Goal: Task Accomplishment & Management: Use online tool/utility

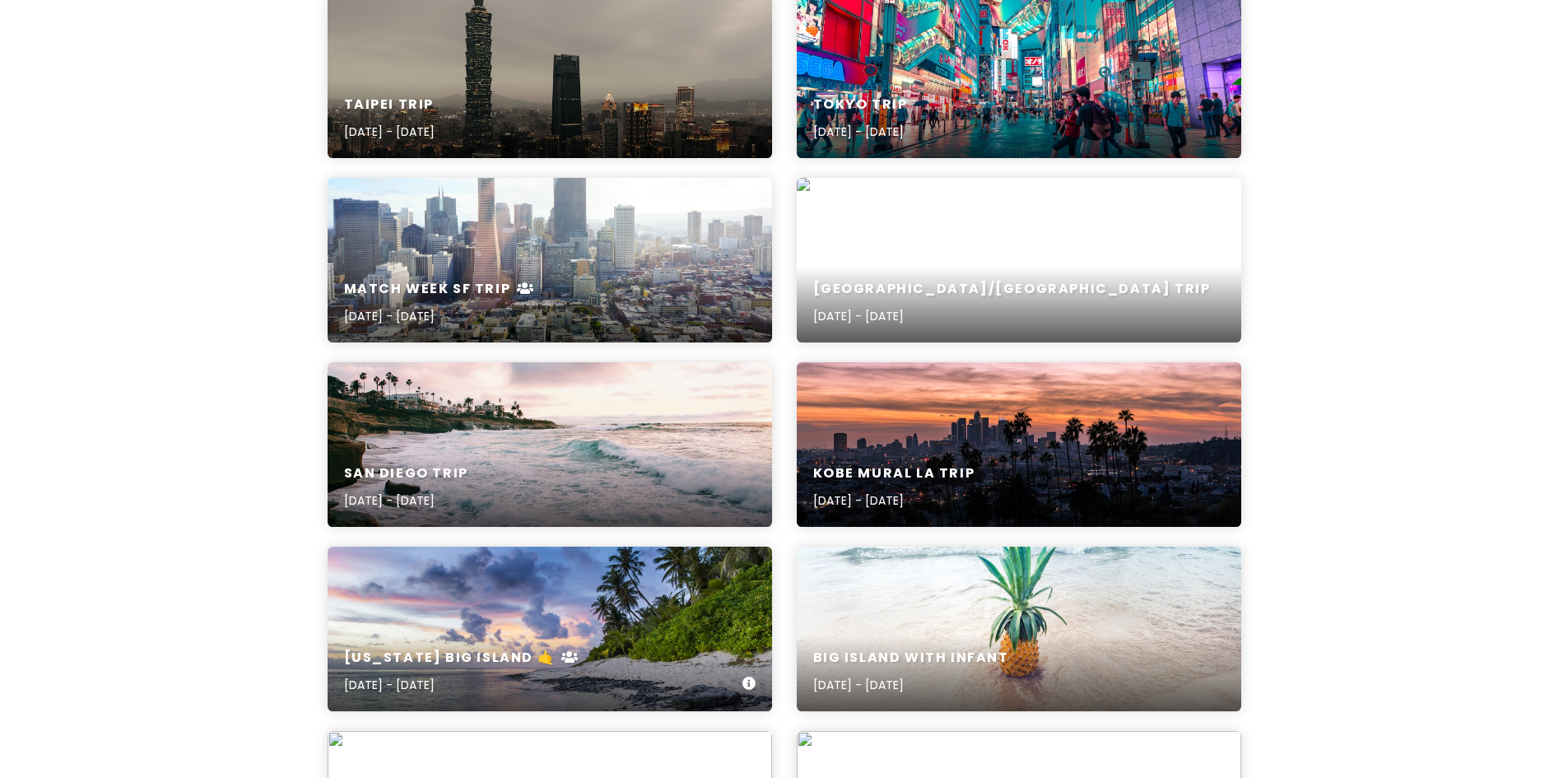
scroll to position [1359, 0]
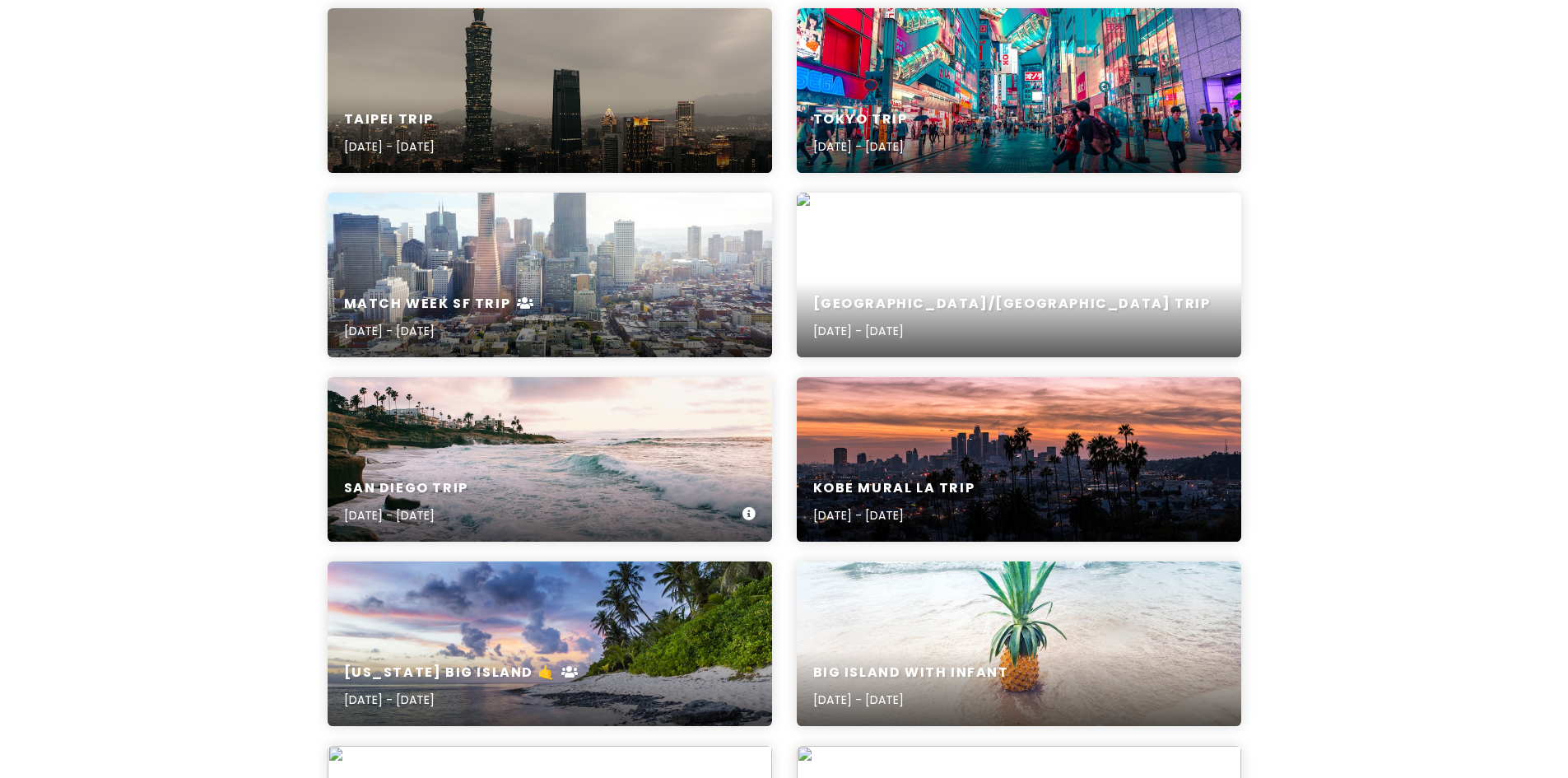
click at [537, 478] on div "San Diego Trip [DATE] - [DATE]" at bounding box center [550, 502] width 444 height 78
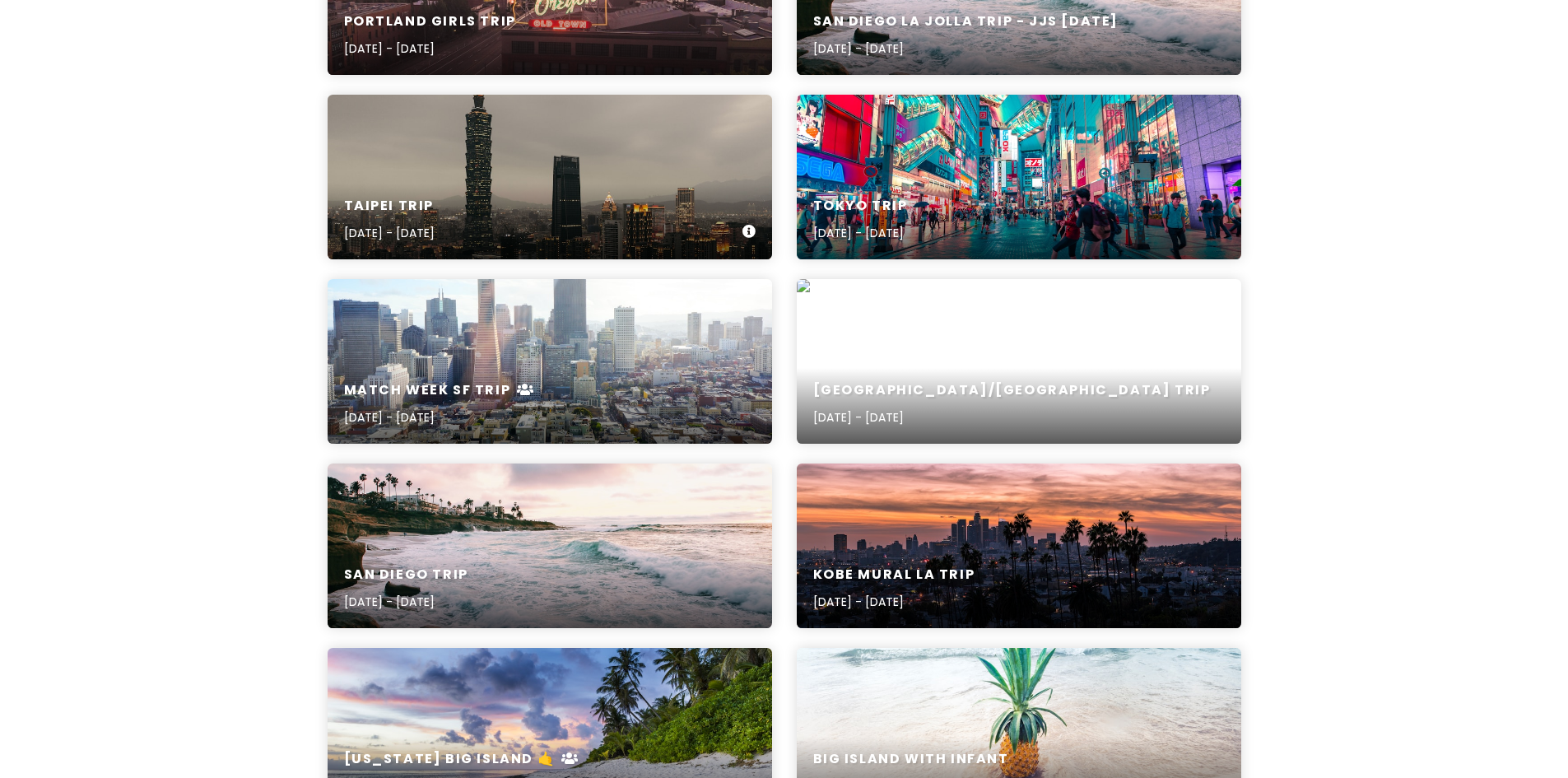
scroll to position [1112, 0]
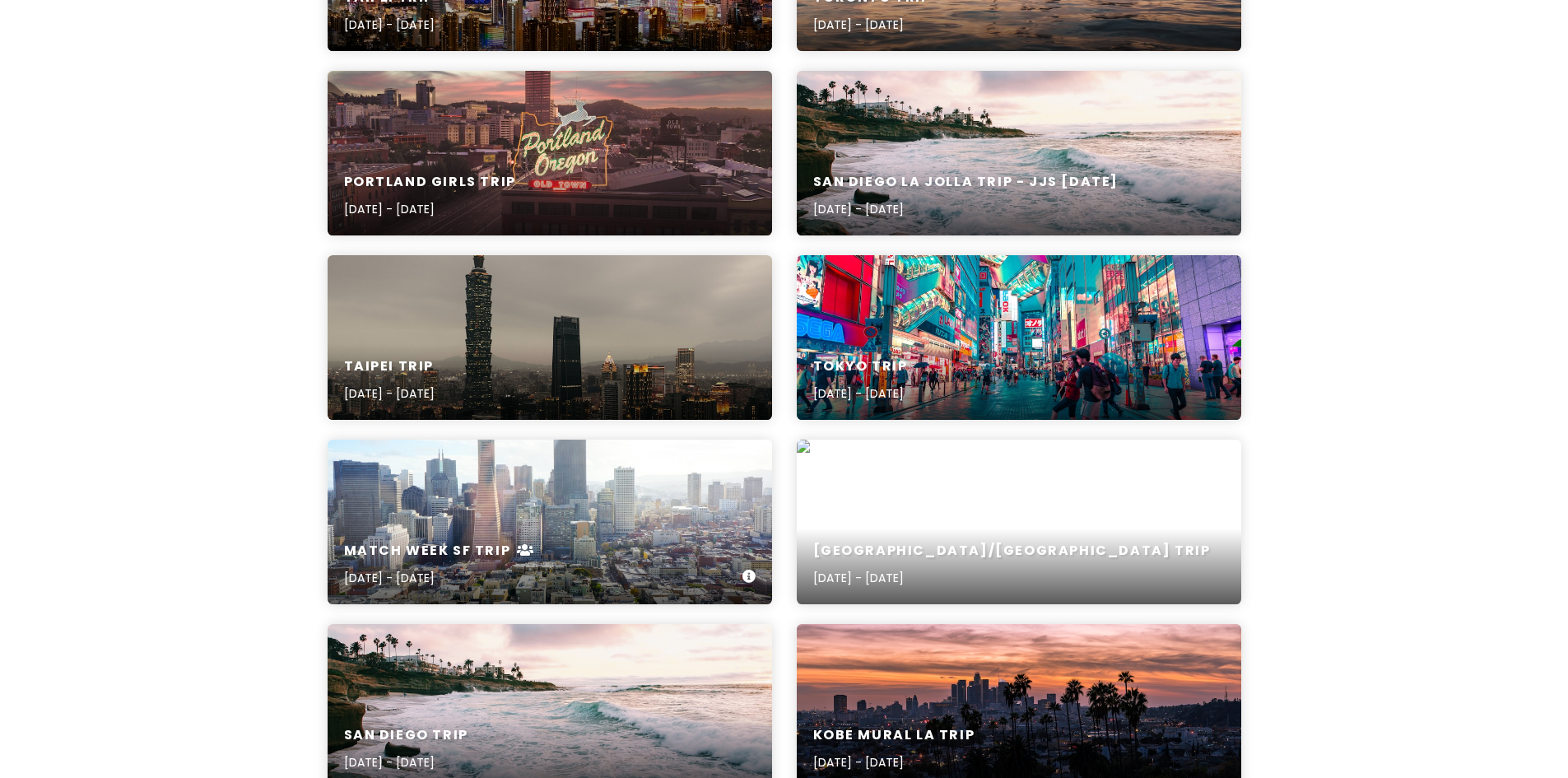
click at [570, 534] on div "Match Week SF Trip [DATE] - [DATE]" at bounding box center [550, 564] width 444 height 78
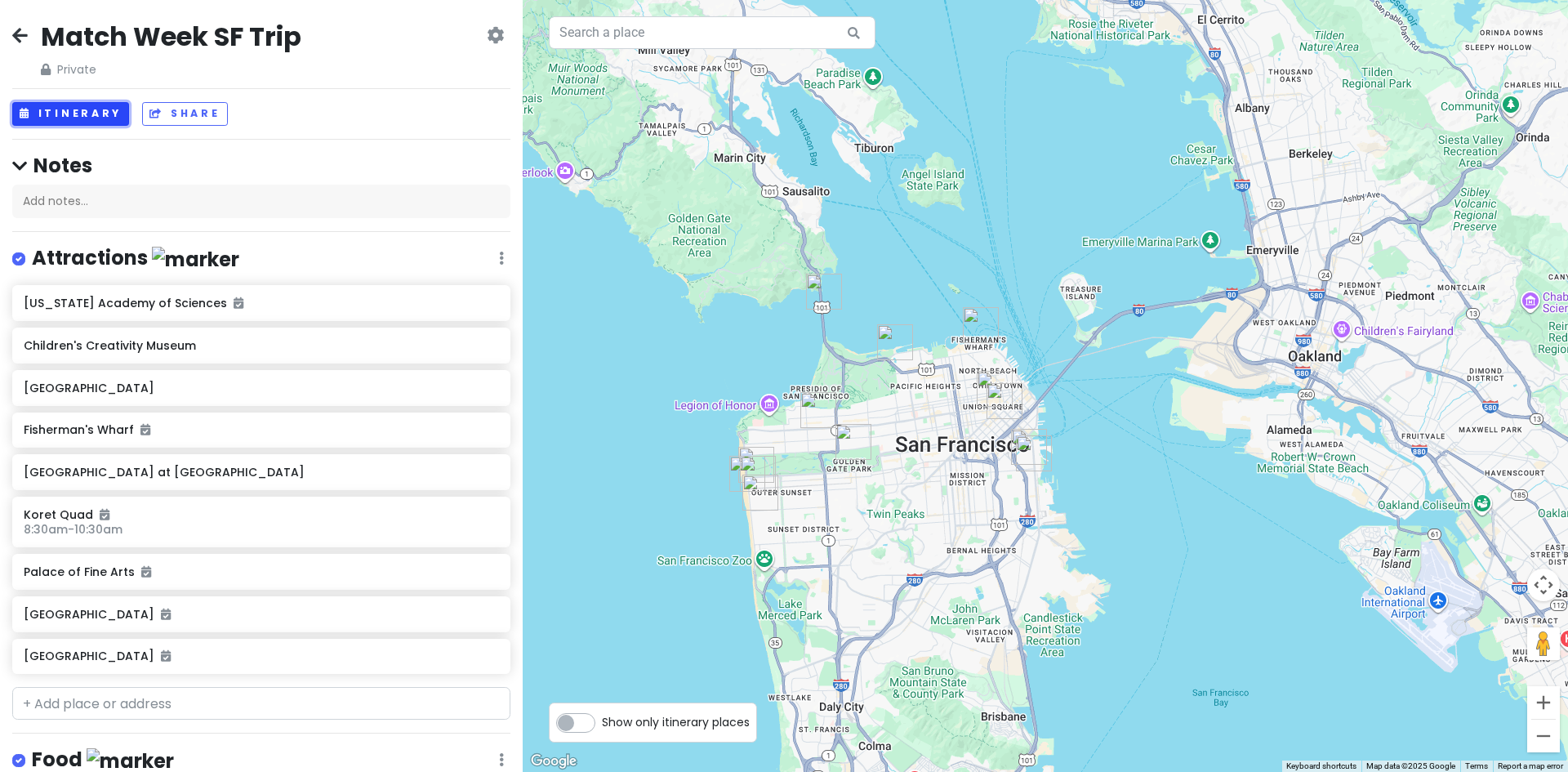
click at [82, 115] on button "Itinerary" at bounding box center [71, 114] width 117 height 24
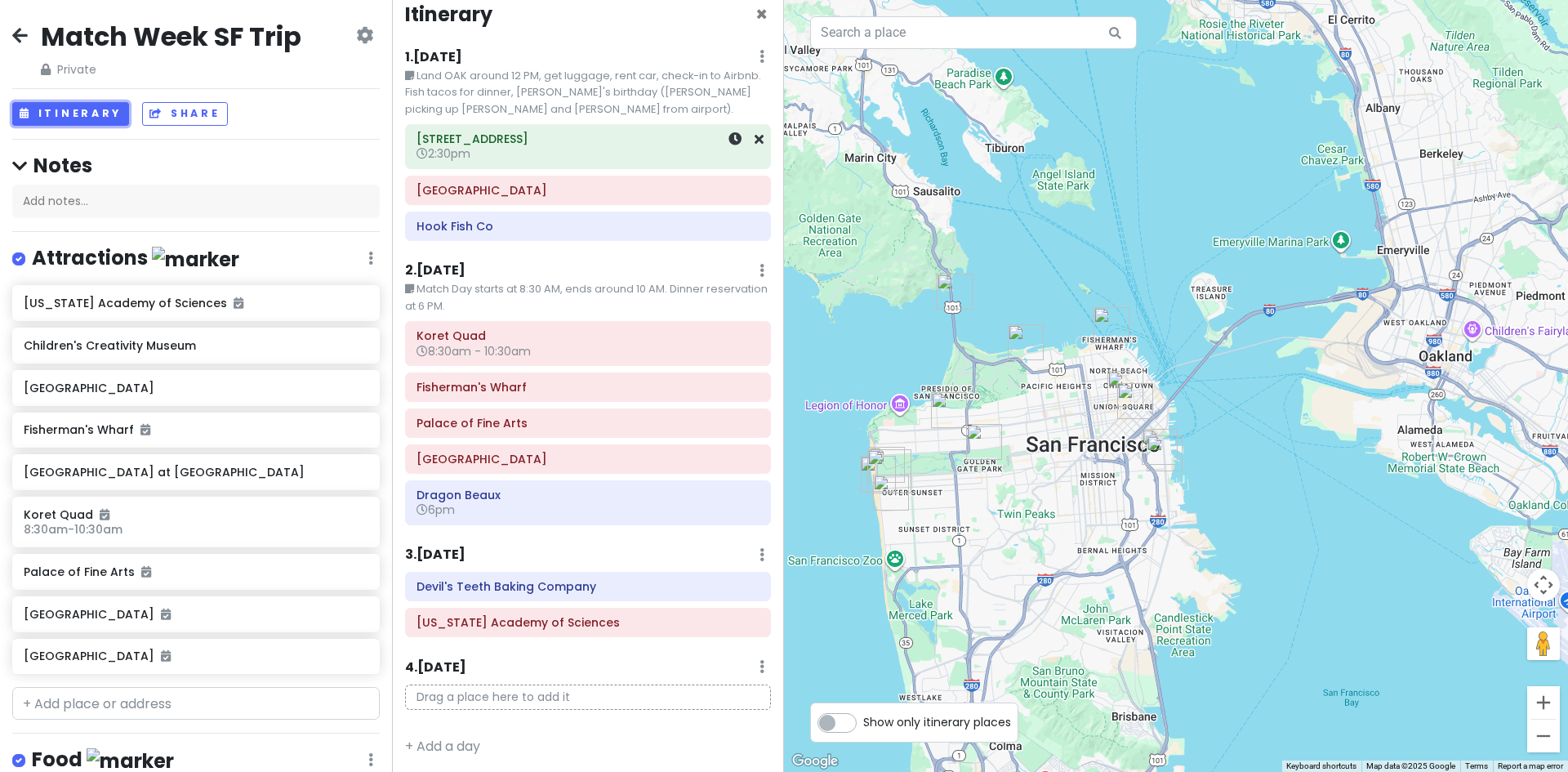
scroll to position [22, 0]
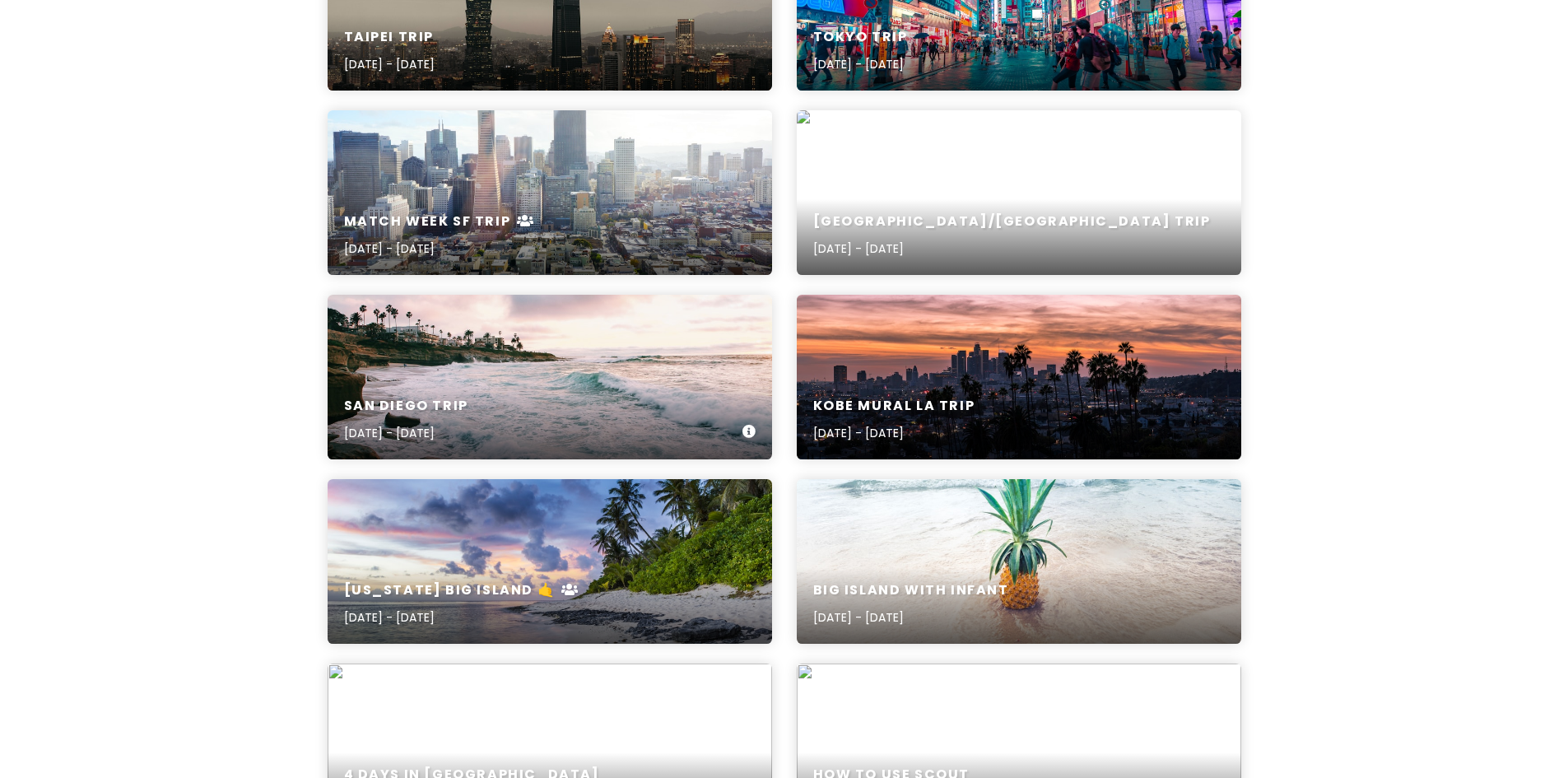
scroll to position [1359, 0]
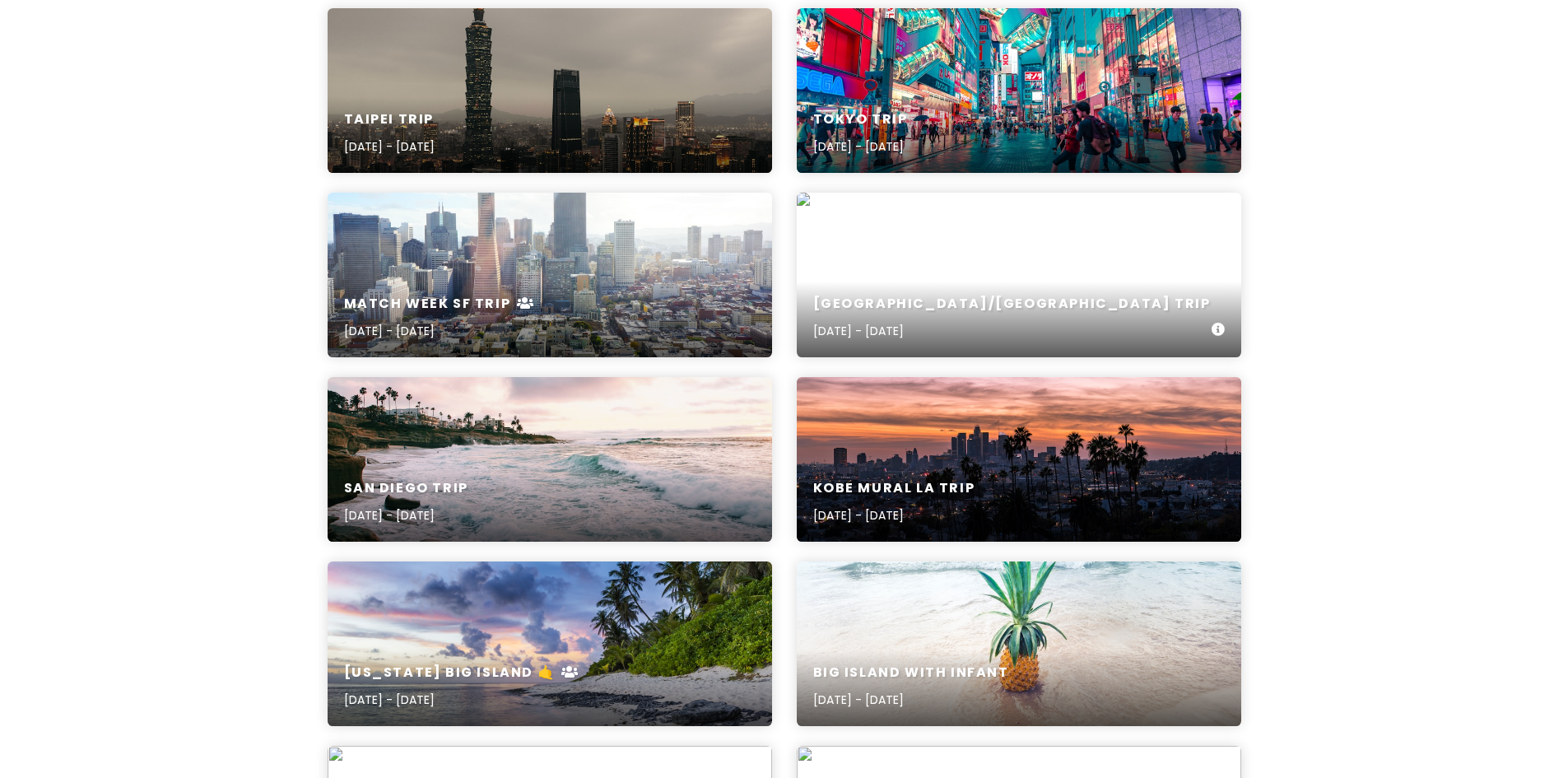
click at [941, 263] on div "[GEOGRAPHIC_DATA]/[GEOGRAPHIC_DATA] Trip [DATE] - [DATE]" at bounding box center [1018, 275] width 444 height 165
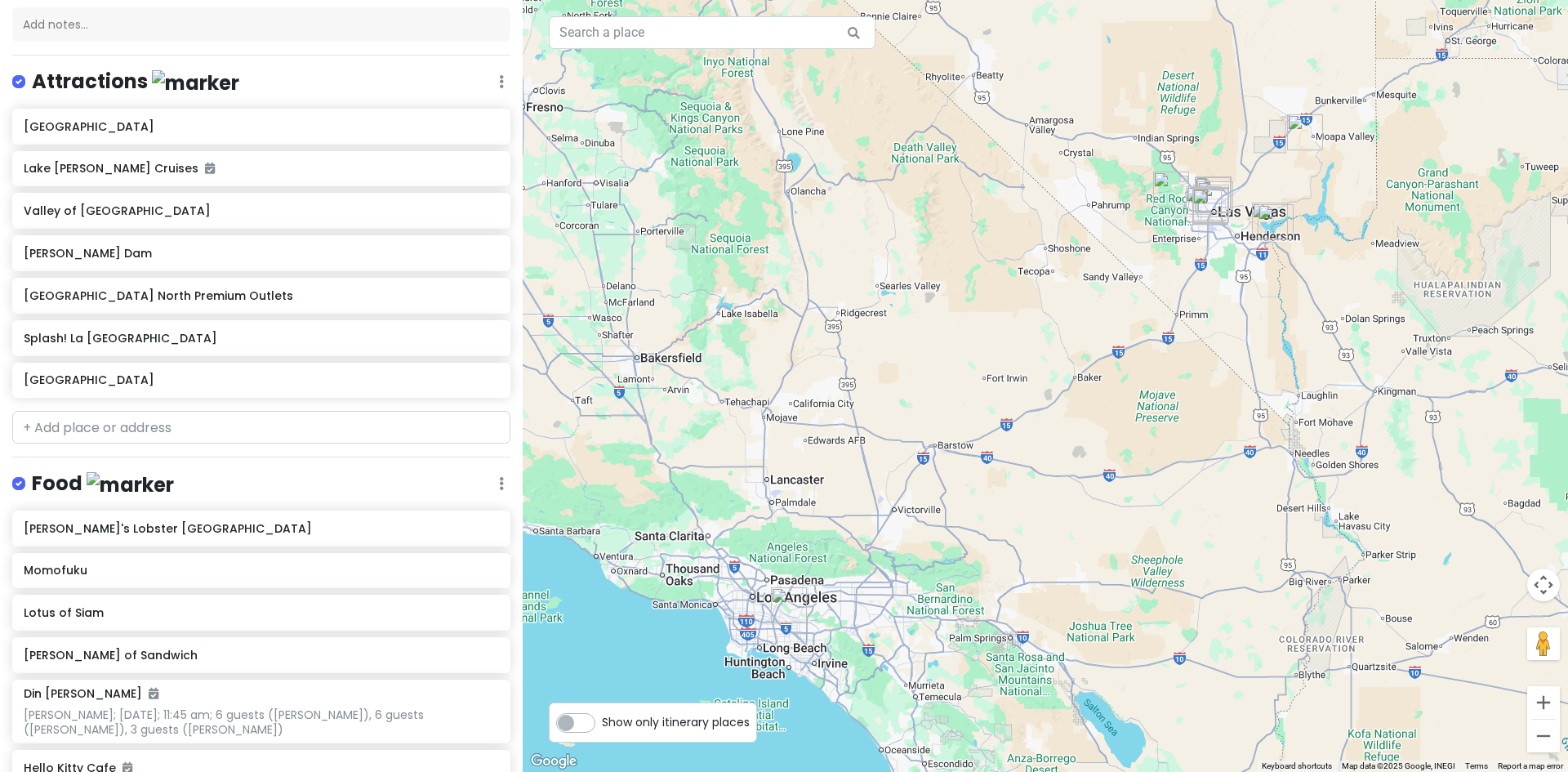
scroll to position [156, 0]
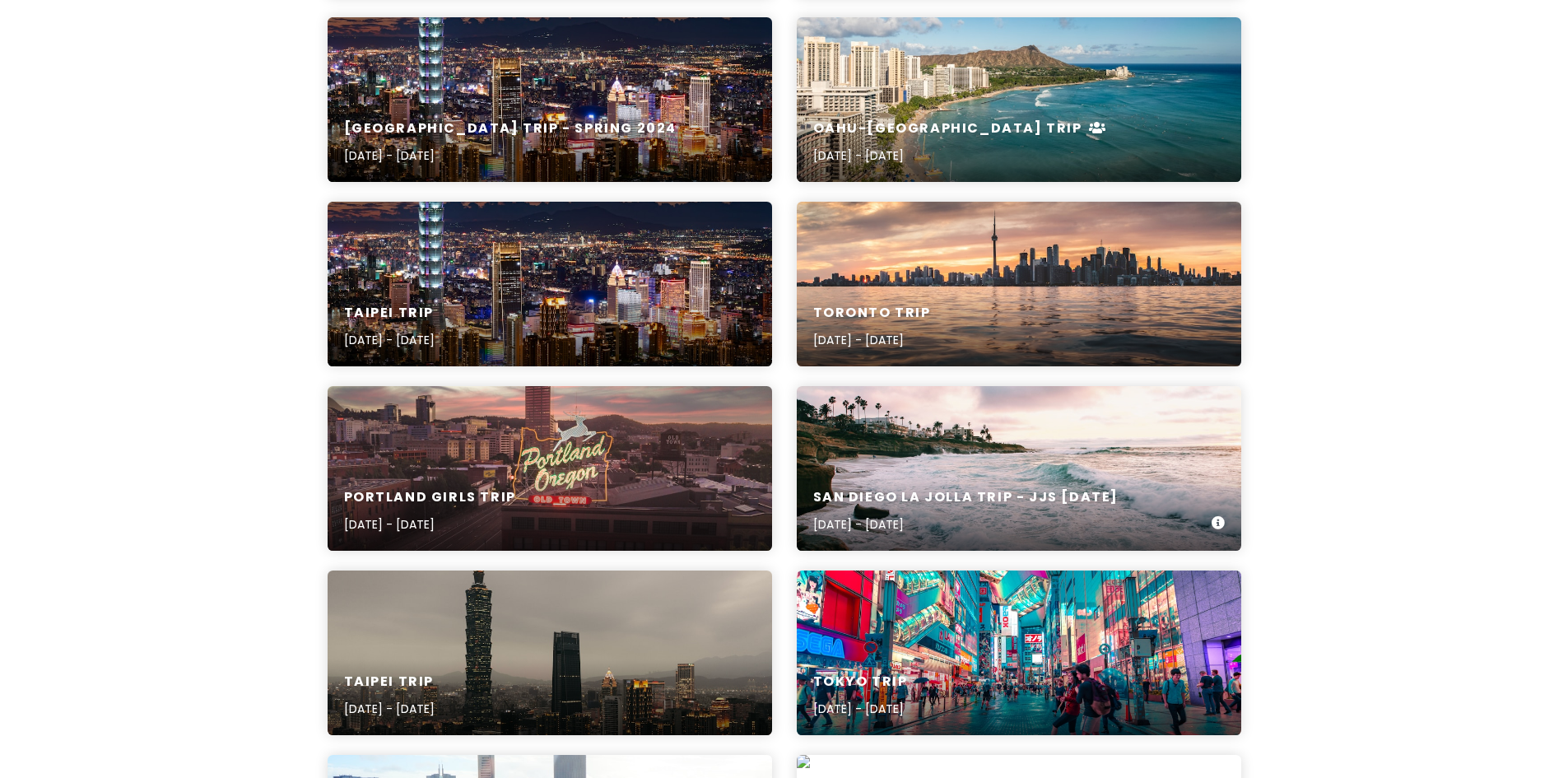
scroll to position [783, 0]
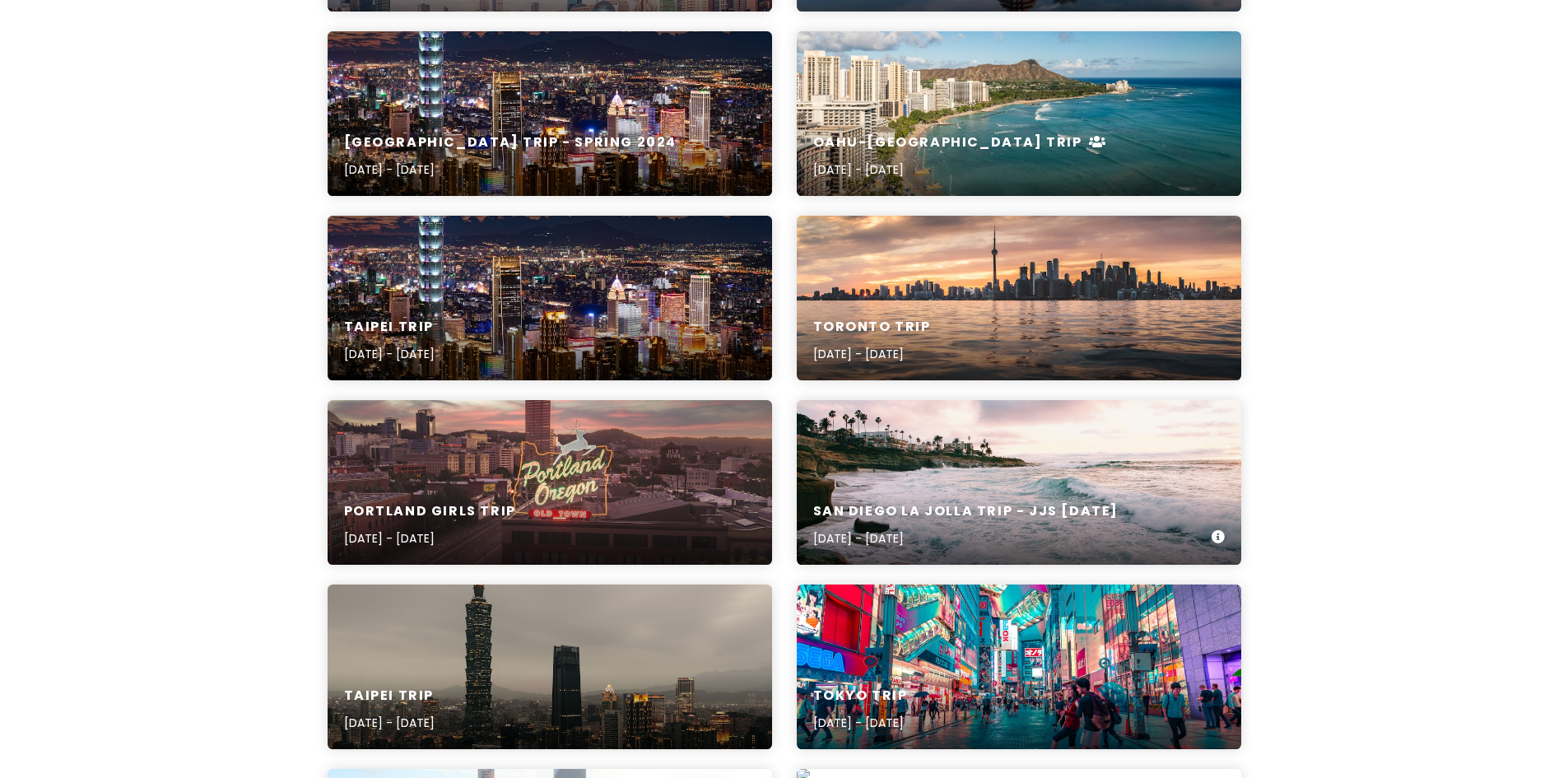
click at [1095, 434] on div "San Diego La Jolla Trip - JJs [DATE] [DATE] - [DATE]" at bounding box center [1018, 483] width 444 height 165
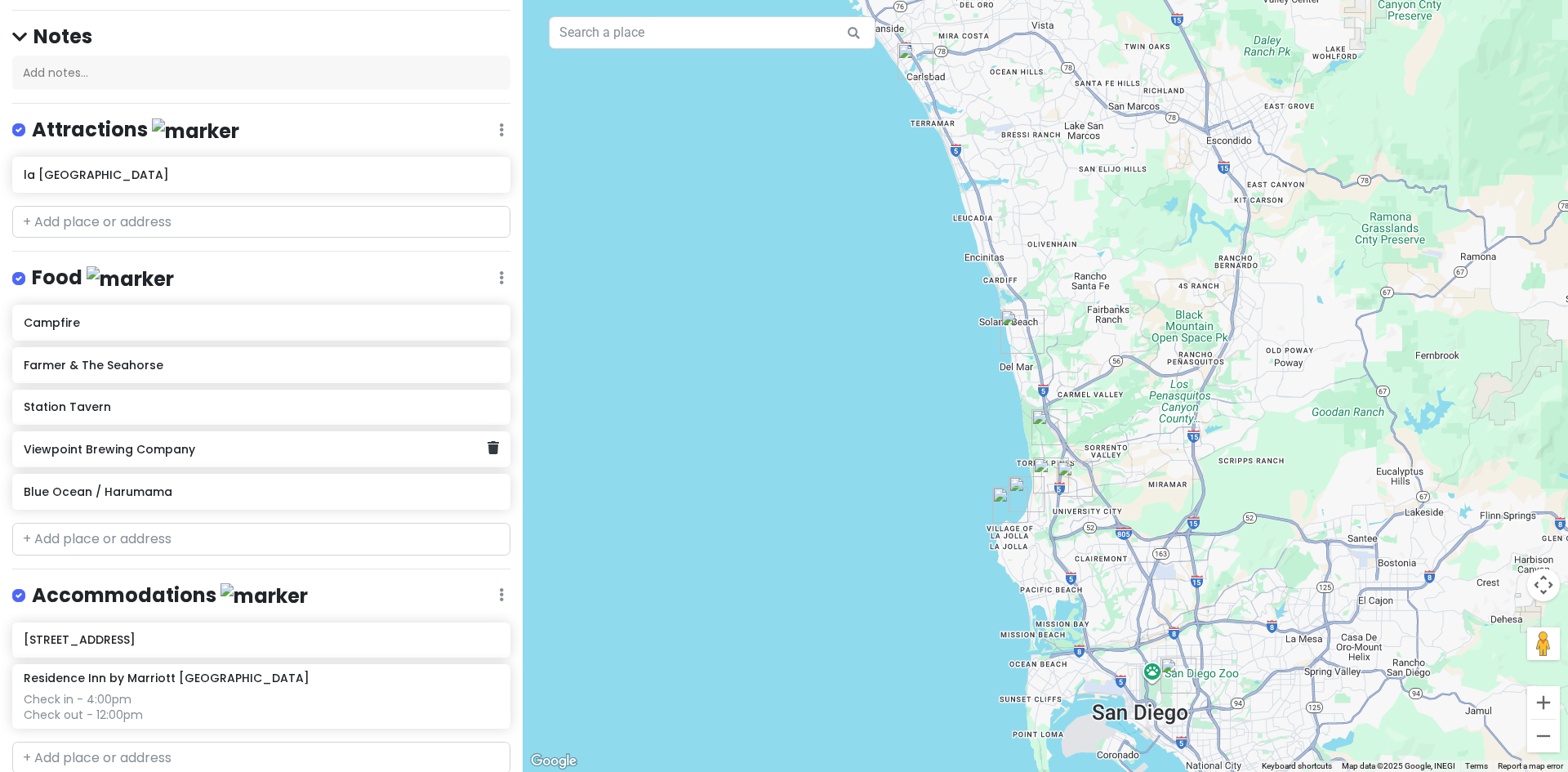
scroll to position [221, 0]
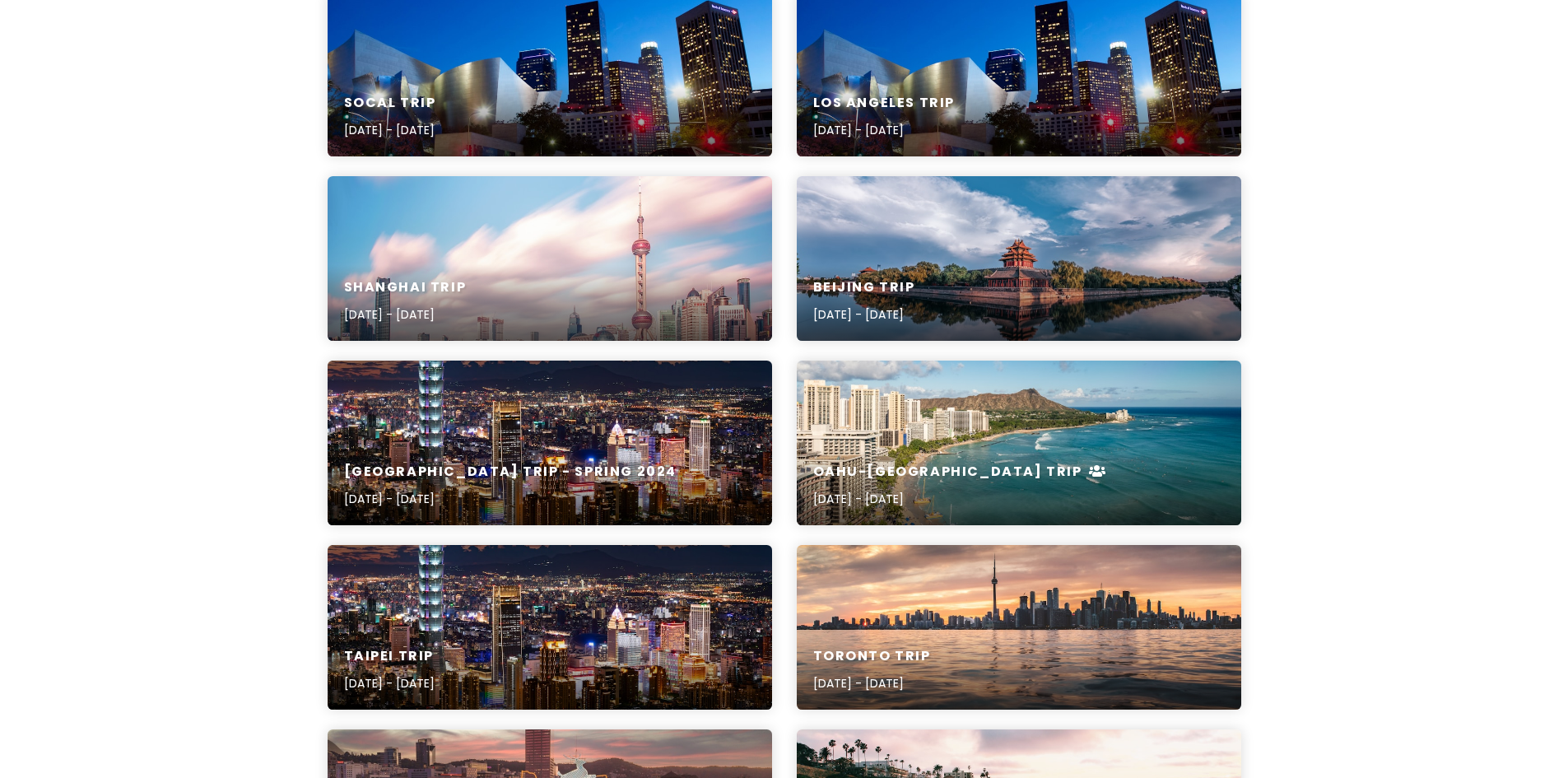
scroll to position [619, 0]
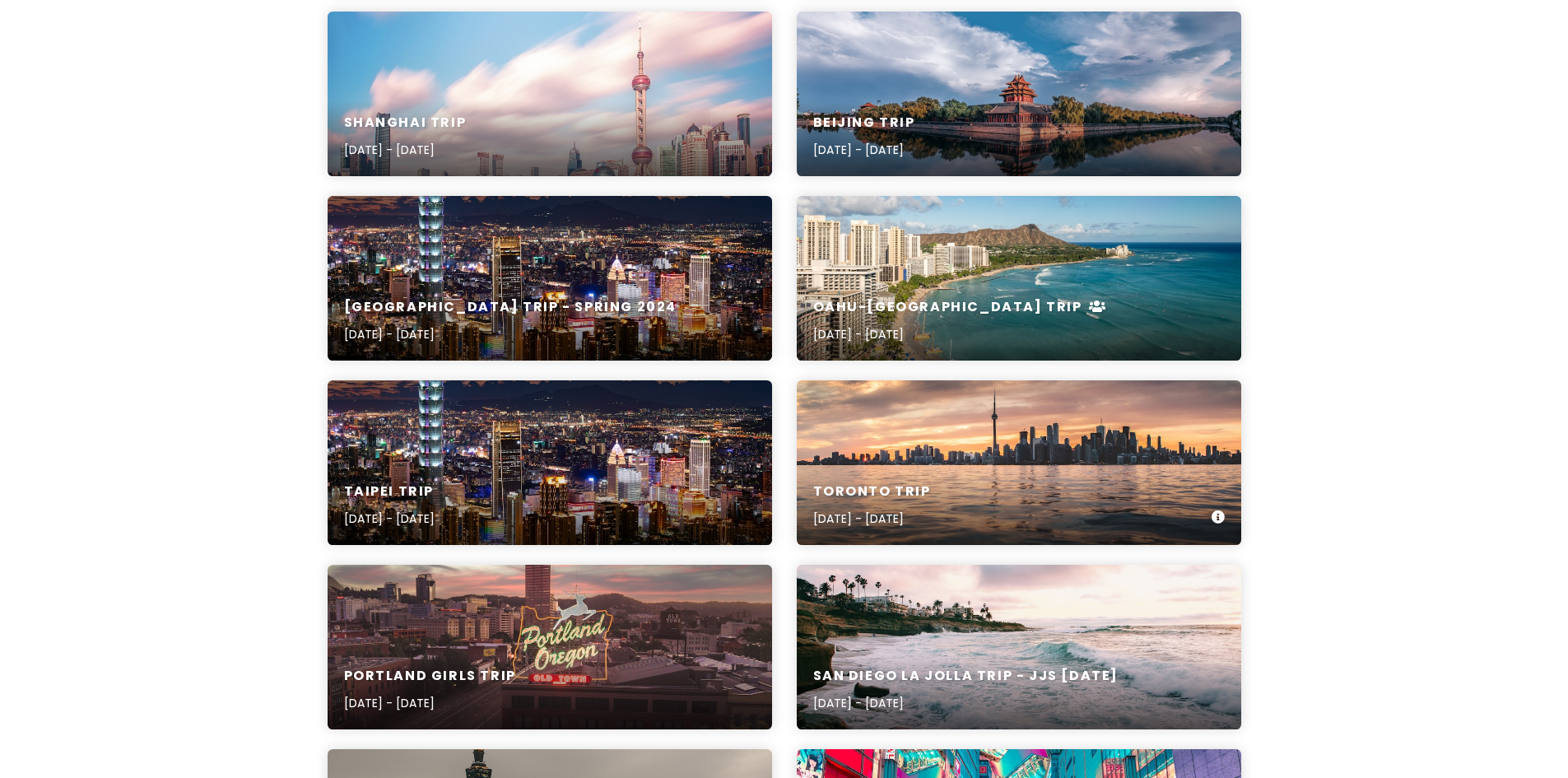
click at [973, 429] on div "Toronto Trip [DATE] - [DATE]" at bounding box center [1018, 462] width 444 height 165
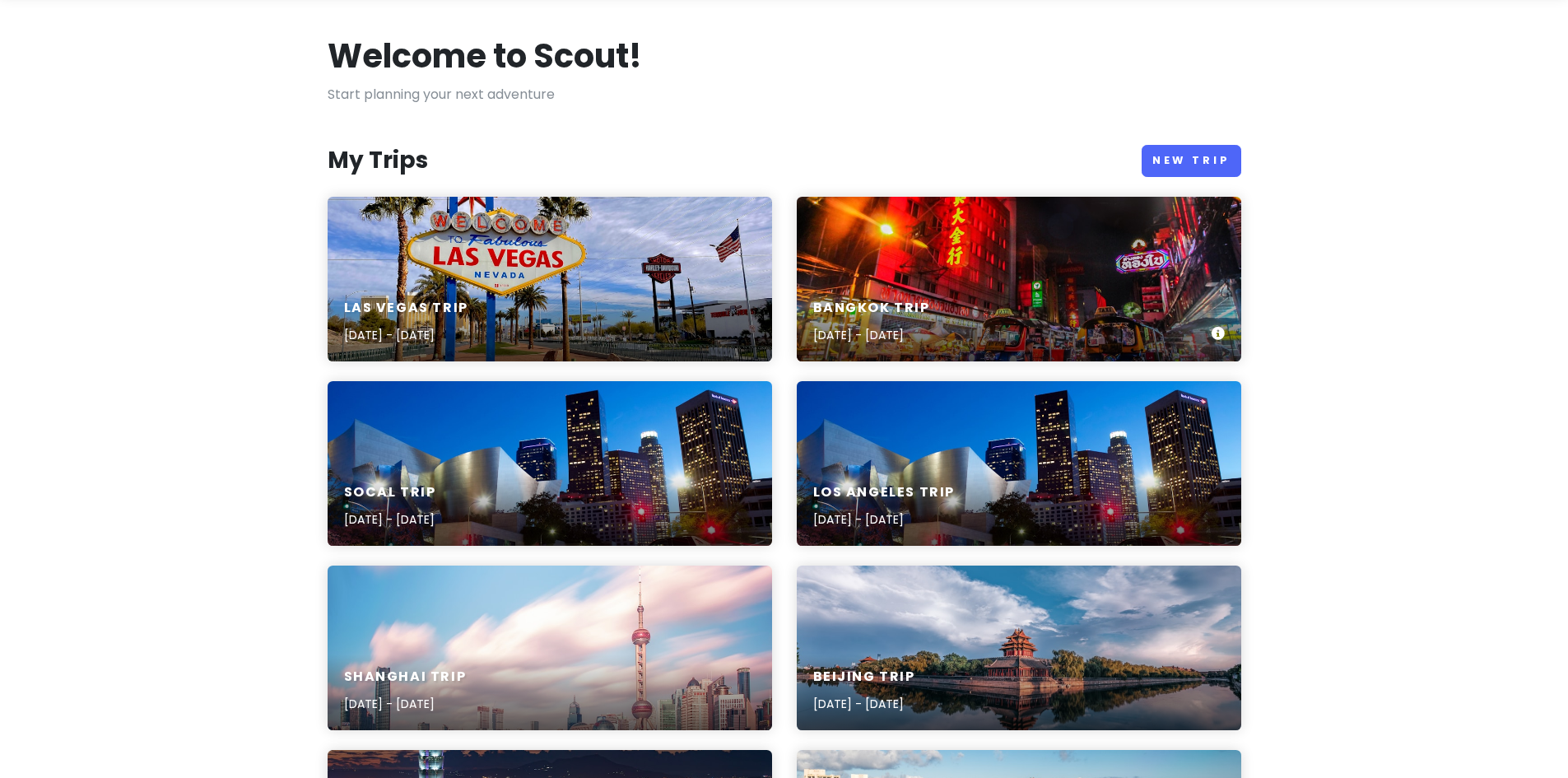
scroll to position [165, 0]
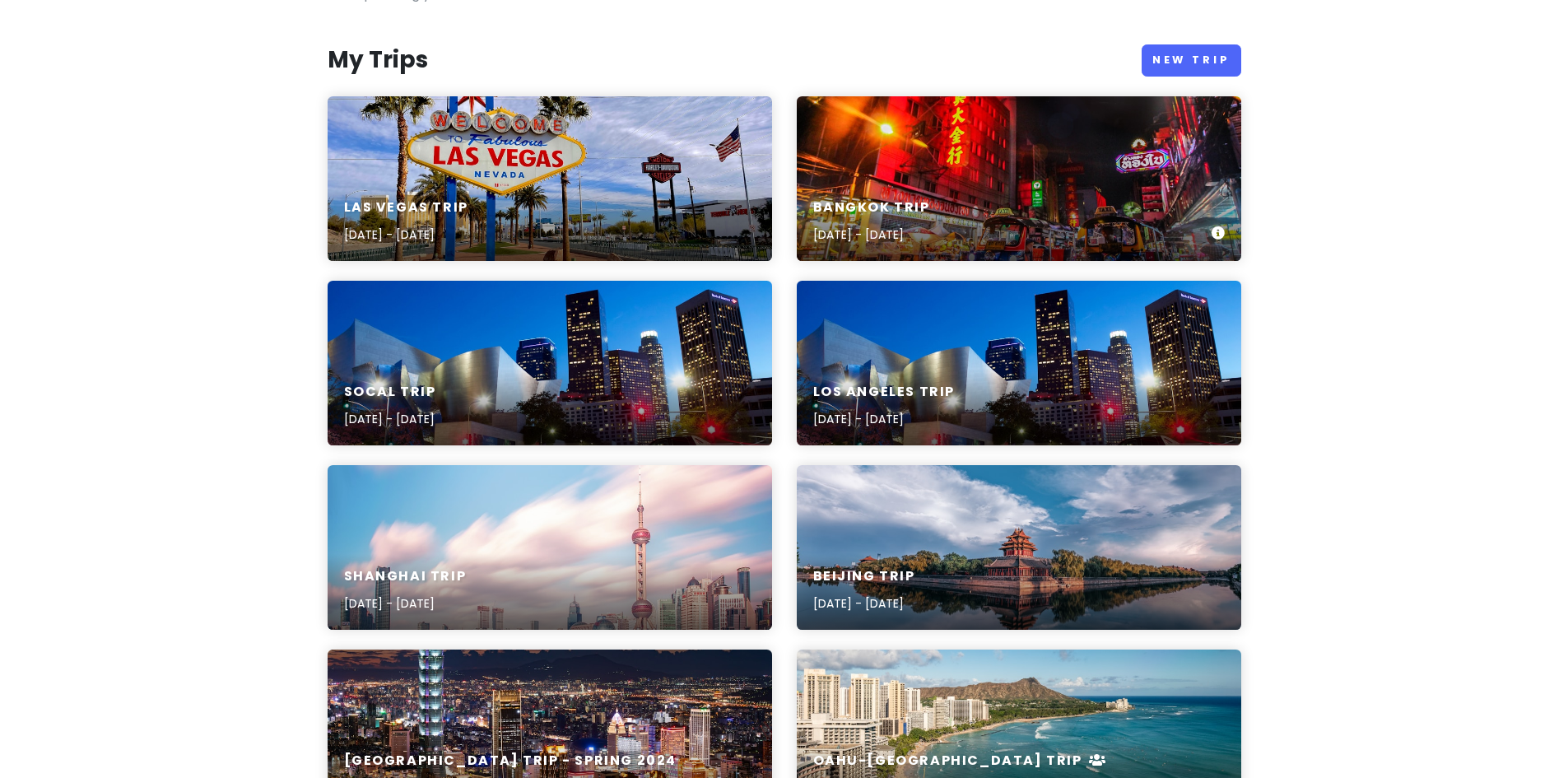
click at [974, 192] on div "Bangkok Trip [DATE] - [DATE]" at bounding box center [1018, 221] width 444 height 78
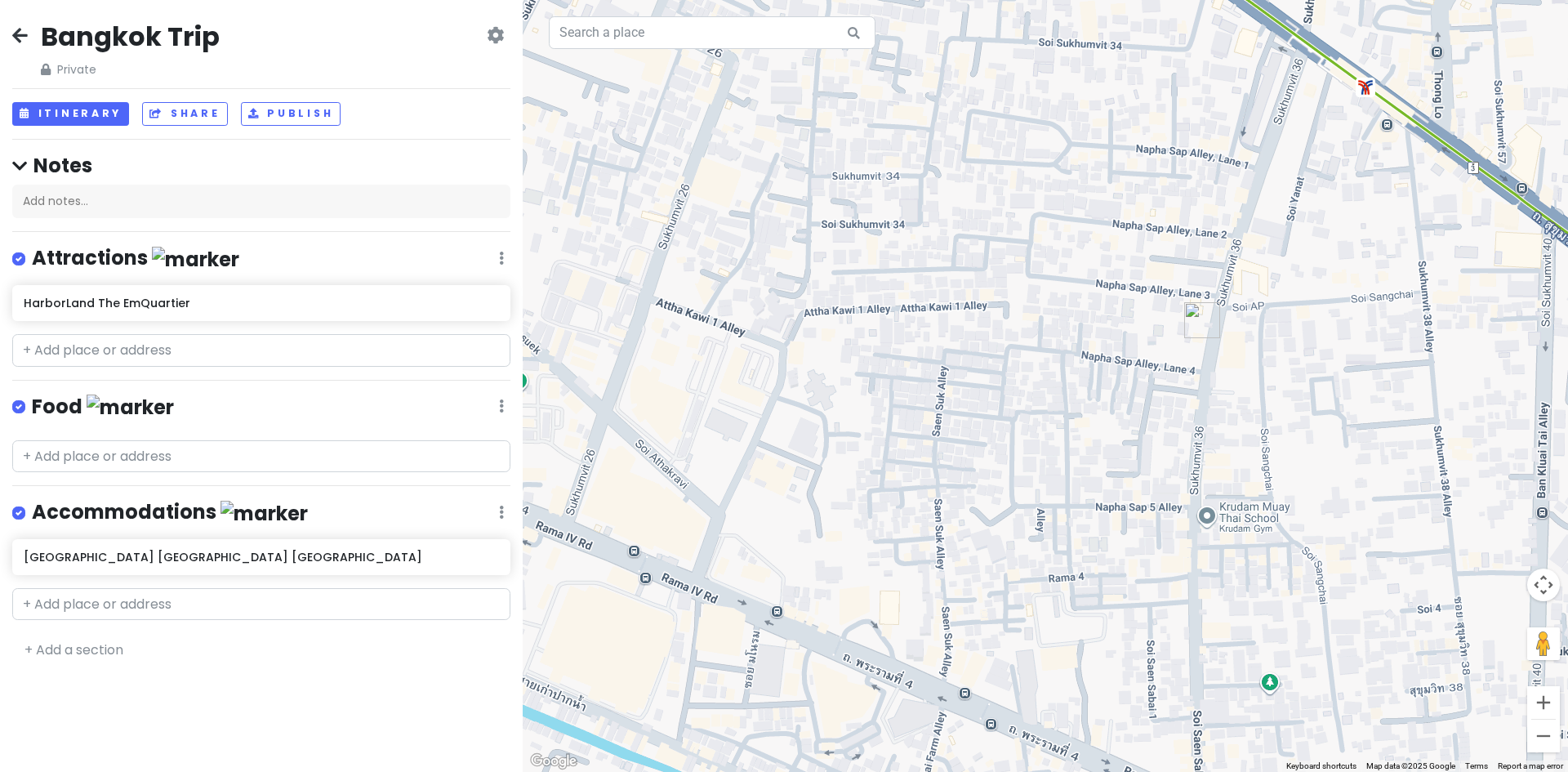
drag, startPoint x: 1015, startPoint y: 428, endPoint x: 1276, endPoint y: 439, distance: 261.2
click at [1276, 439] on div at bounding box center [1045, 386] width 1046 height 772
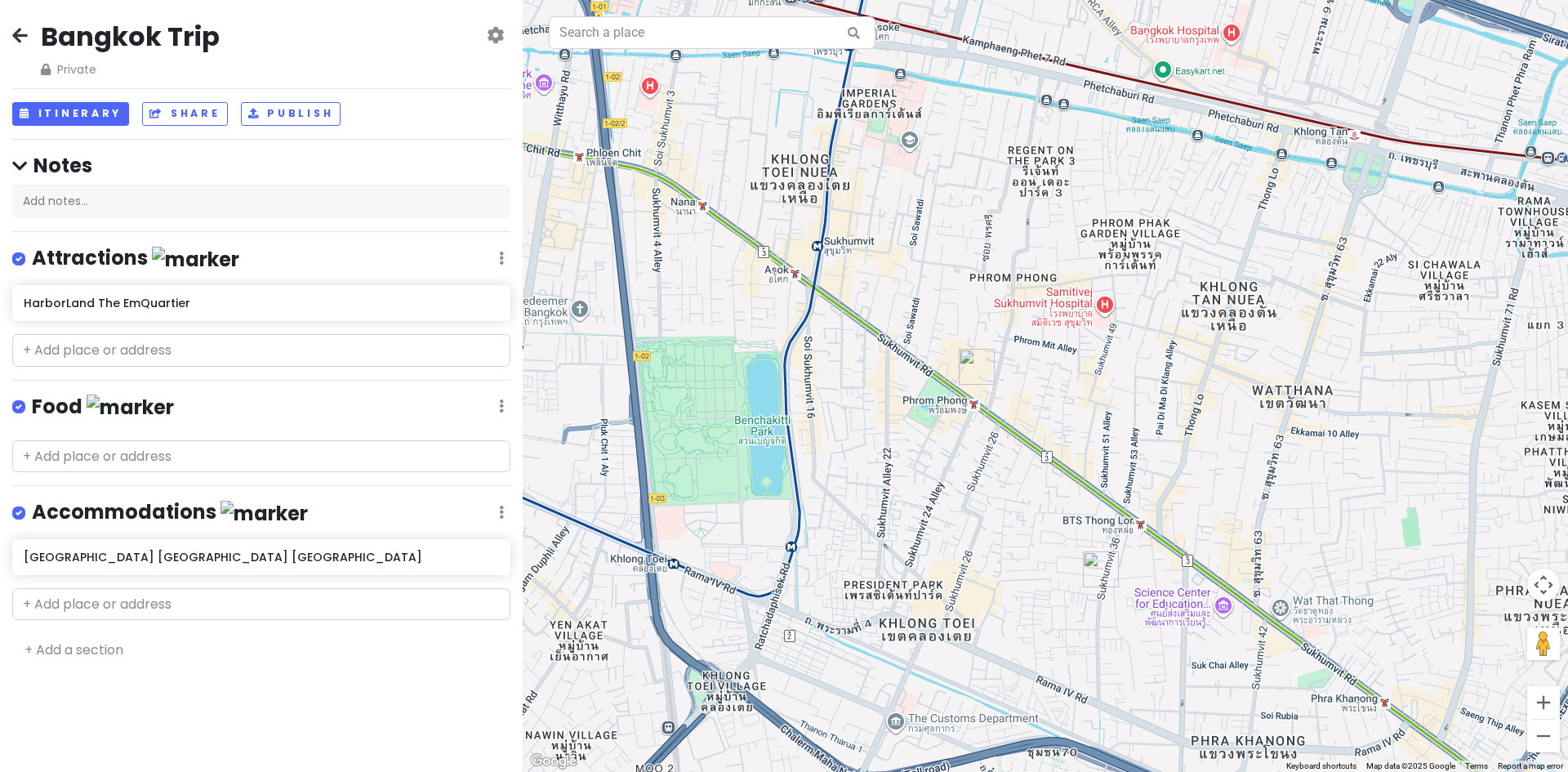
drag, startPoint x: 1275, startPoint y: 351, endPoint x: 1114, endPoint y: 531, distance: 241.5
click at [1114, 531] on div at bounding box center [1045, 386] width 1046 height 772
click at [753, 424] on div at bounding box center [1045, 386] width 1046 height 772
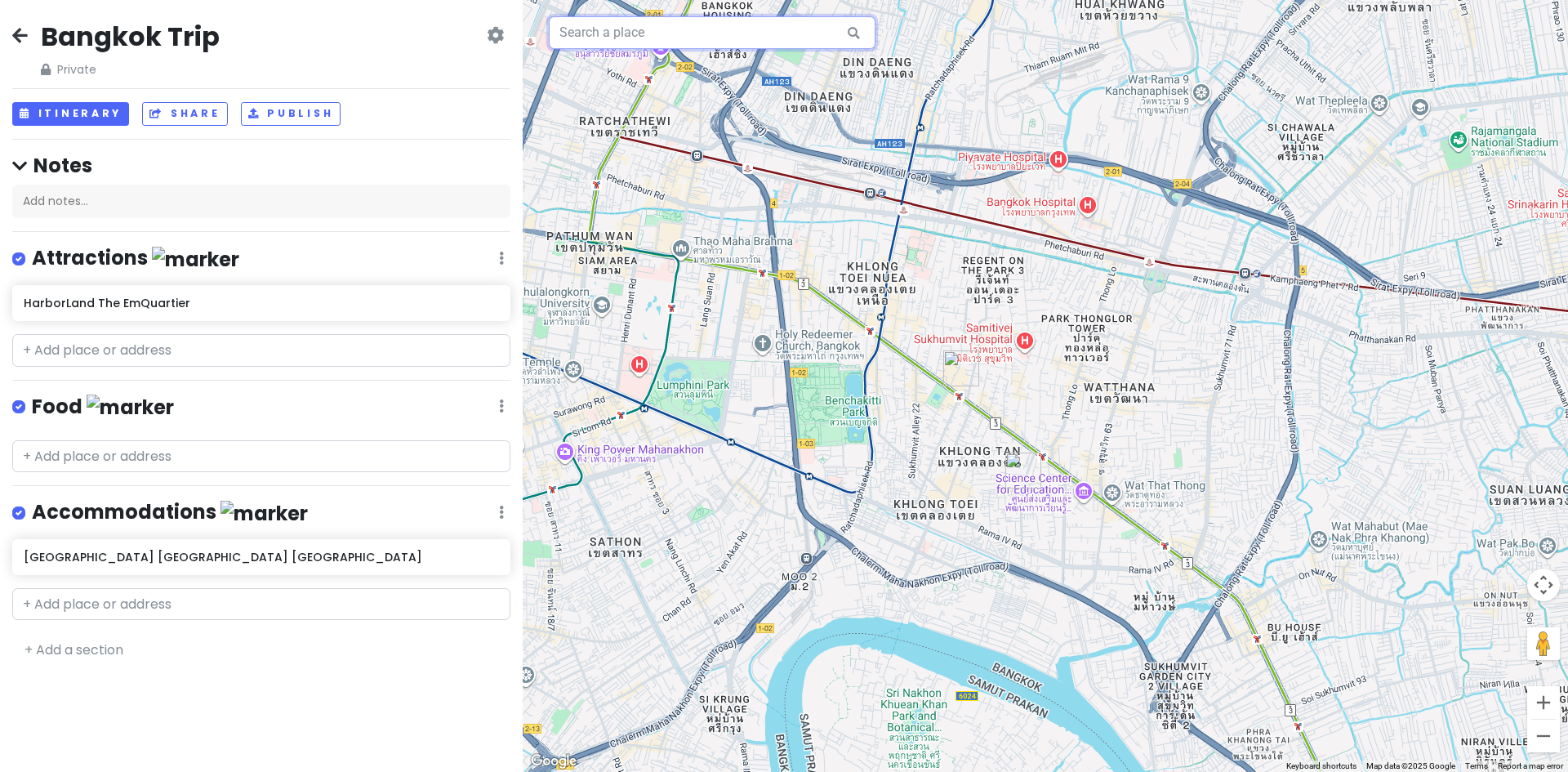
click at [615, 39] on input "text" at bounding box center [712, 32] width 326 height 33
paste input "[GEOGRAPHIC_DATA]"
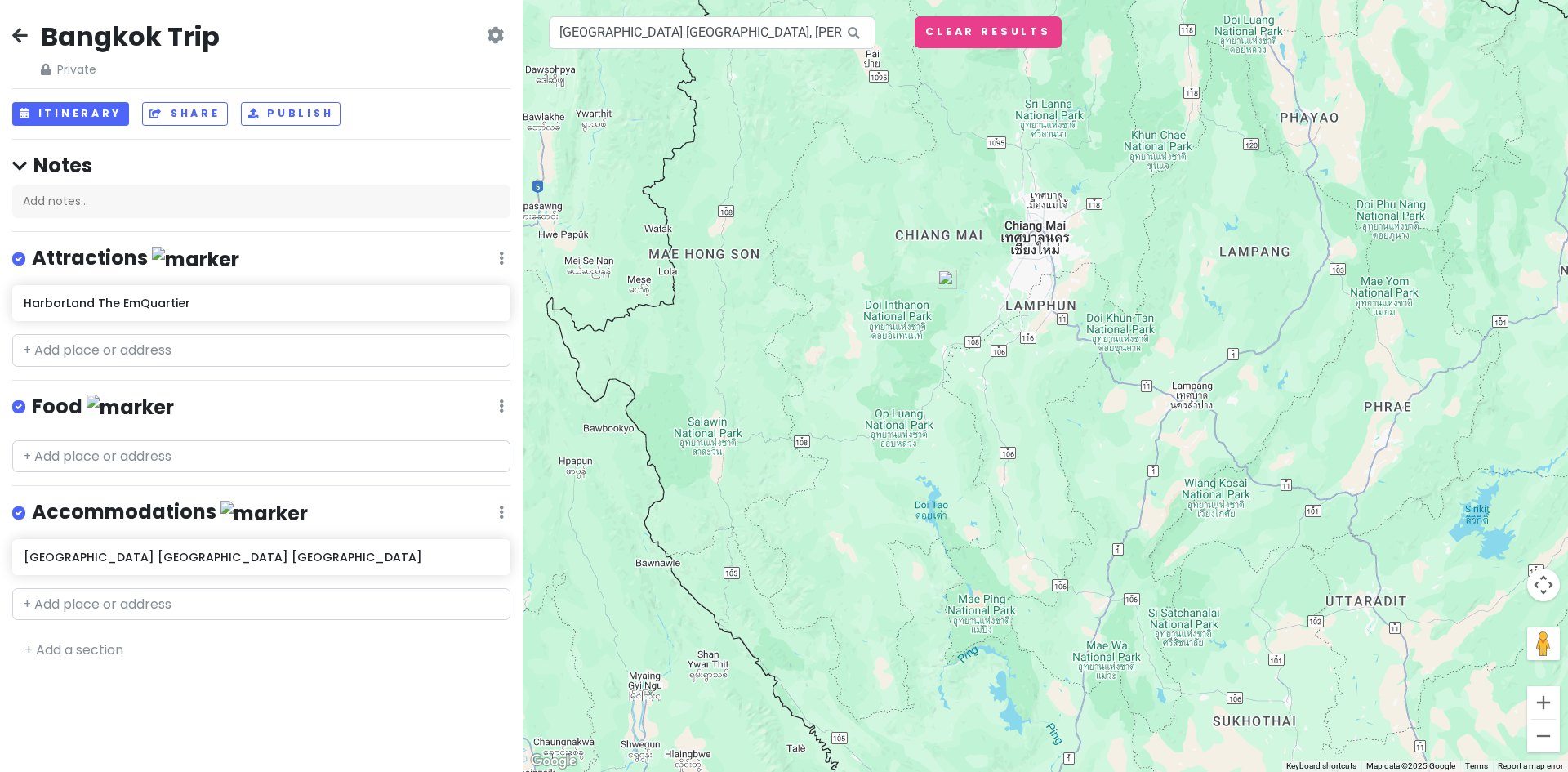
click at [947, 280] on img at bounding box center [947, 280] width 20 height 20
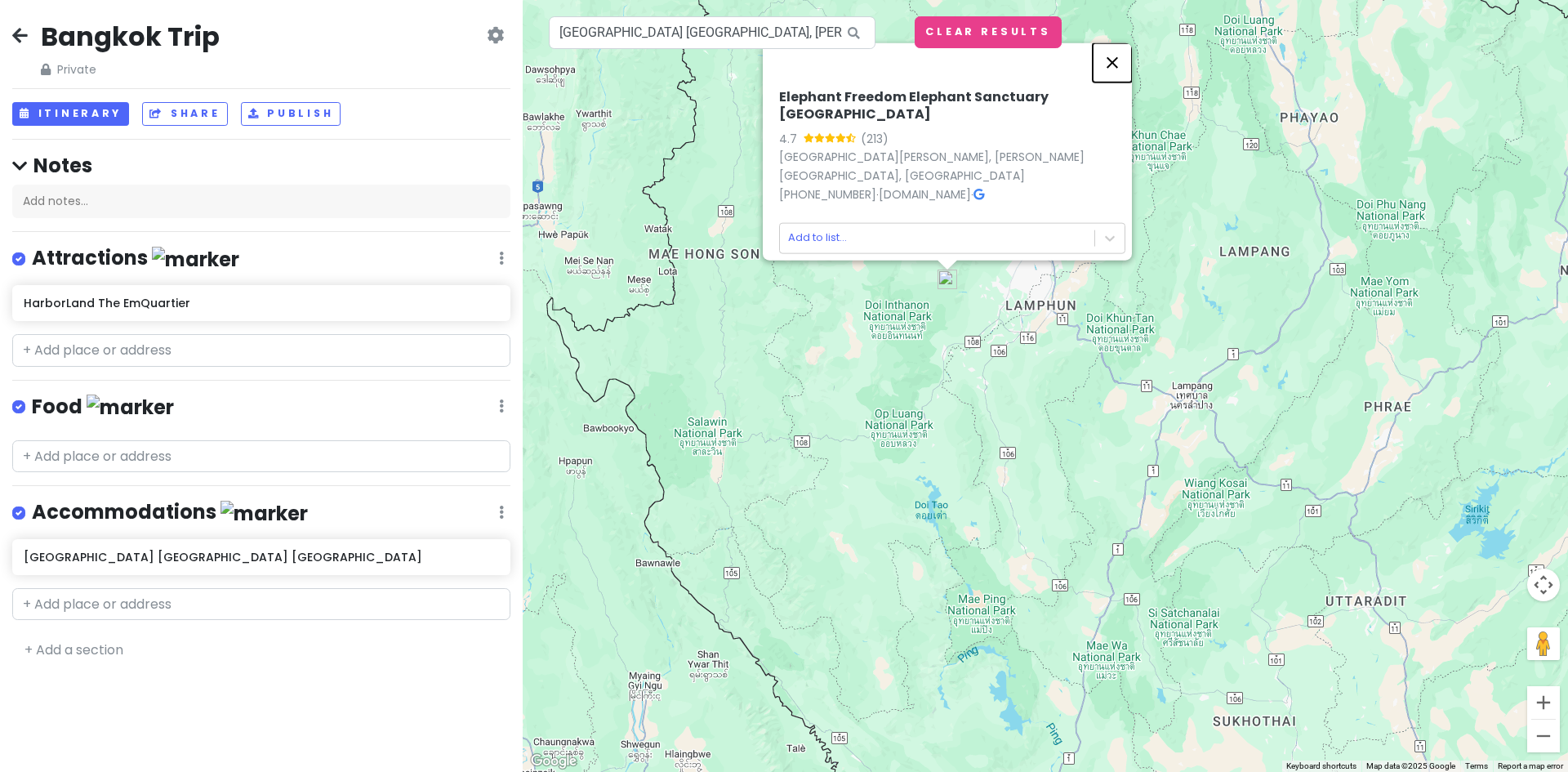
click at [1124, 72] on button "Close" at bounding box center [1112, 62] width 39 height 39
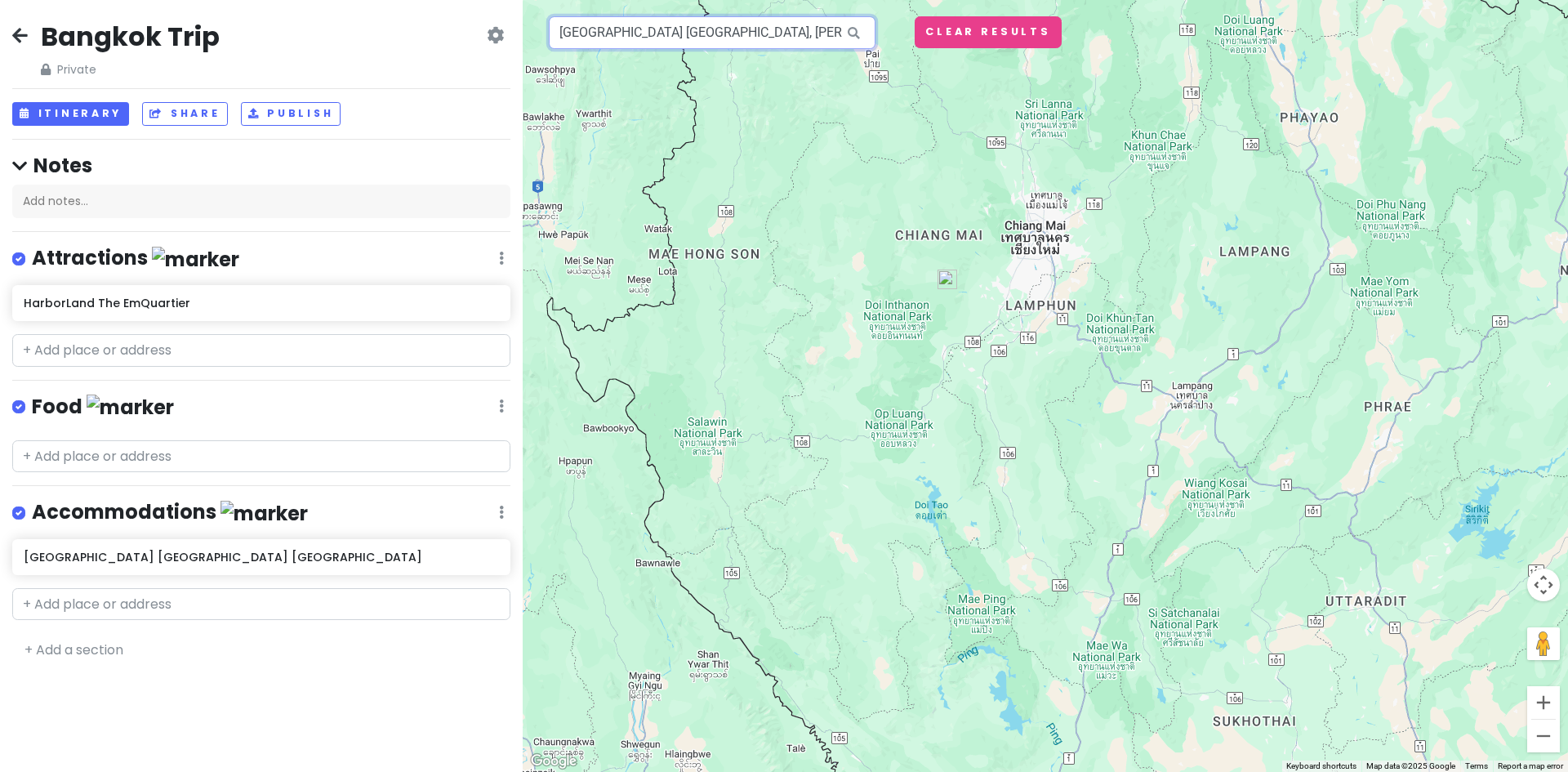
click at [689, 35] on input "[GEOGRAPHIC_DATA] [GEOGRAPHIC_DATA], [PERSON_NAME][GEOGRAPHIC_DATA], [GEOGRAPHI…" at bounding box center [712, 32] width 326 height 33
paste input "Haven, Kanchanaburi"
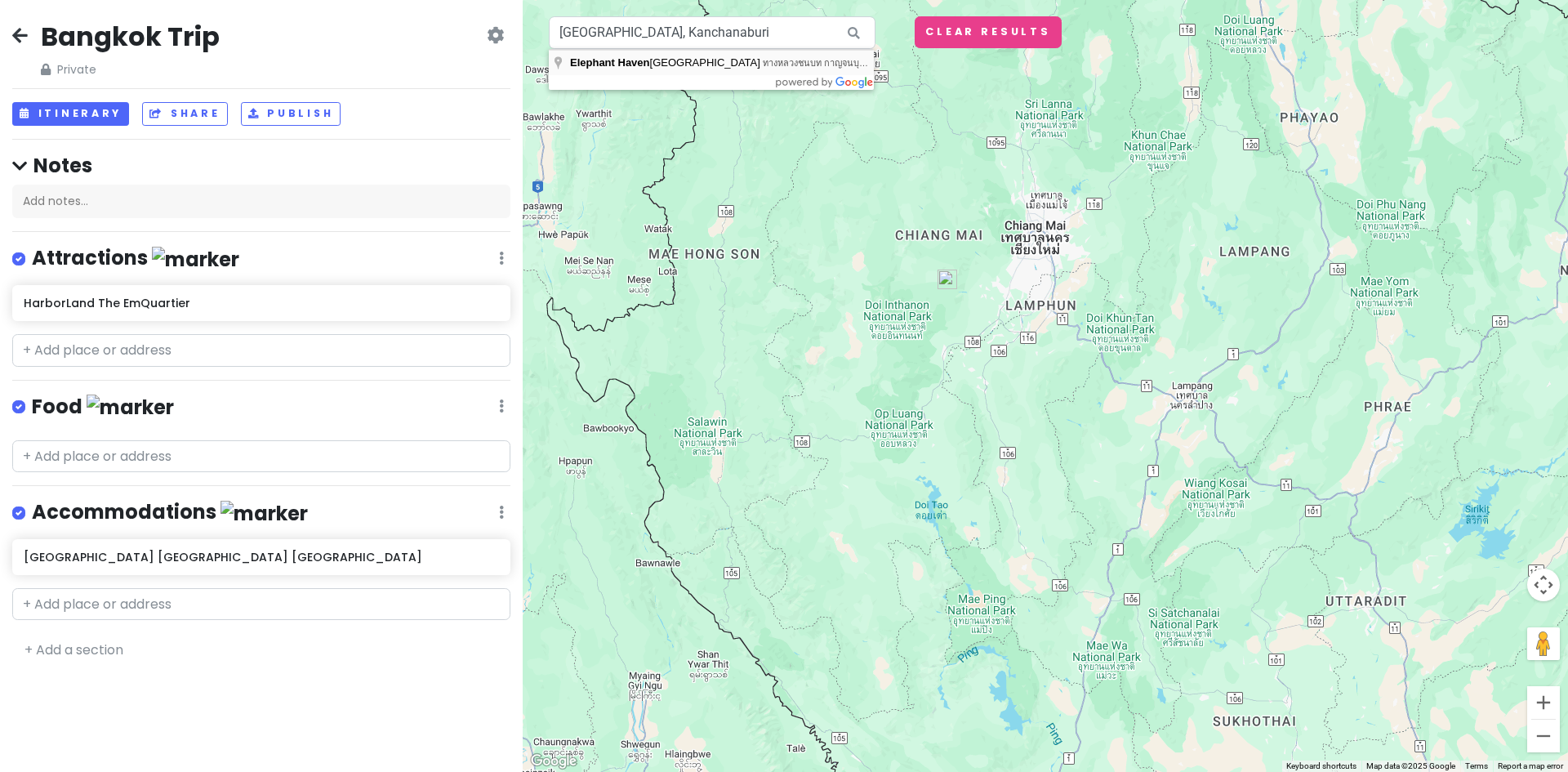
type input "[GEOGRAPHIC_DATA] [GEOGRAPHIC_DATA], ทางหลวงชนบท กาญจนบุรี 4032 [PERSON_NAME][G…"
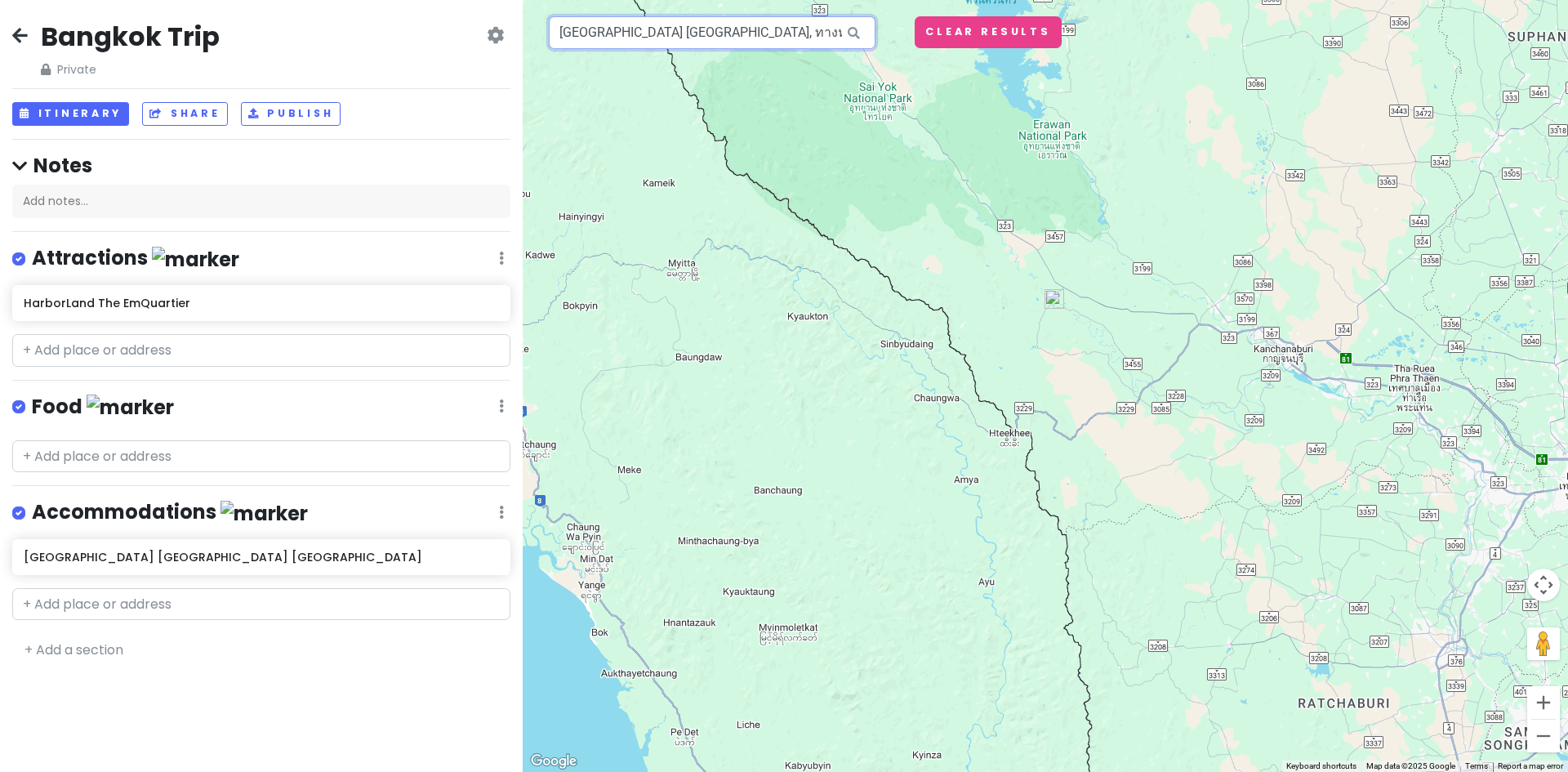
click at [769, 38] on input "[GEOGRAPHIC_DATA] [GEOGRAPHIC_DATA], ทางหลวงชนบท กาญจนบุรี 4032 [PERSON_NAME][G…" at bounding box center [712, 32] width 326 height 33
click at [749, 35] on input "[GEOGRAPHIC_DATA] [GEOGRAPHIC_DATA], ทางหลวงชนบท กาญจนบุรี 4032 [PERSON_NAME][G…" at bounding box center [712, 32] width 326 height 33
click at [248, 346] on input "text" at bounding box center [262, 351] width 498 height 33
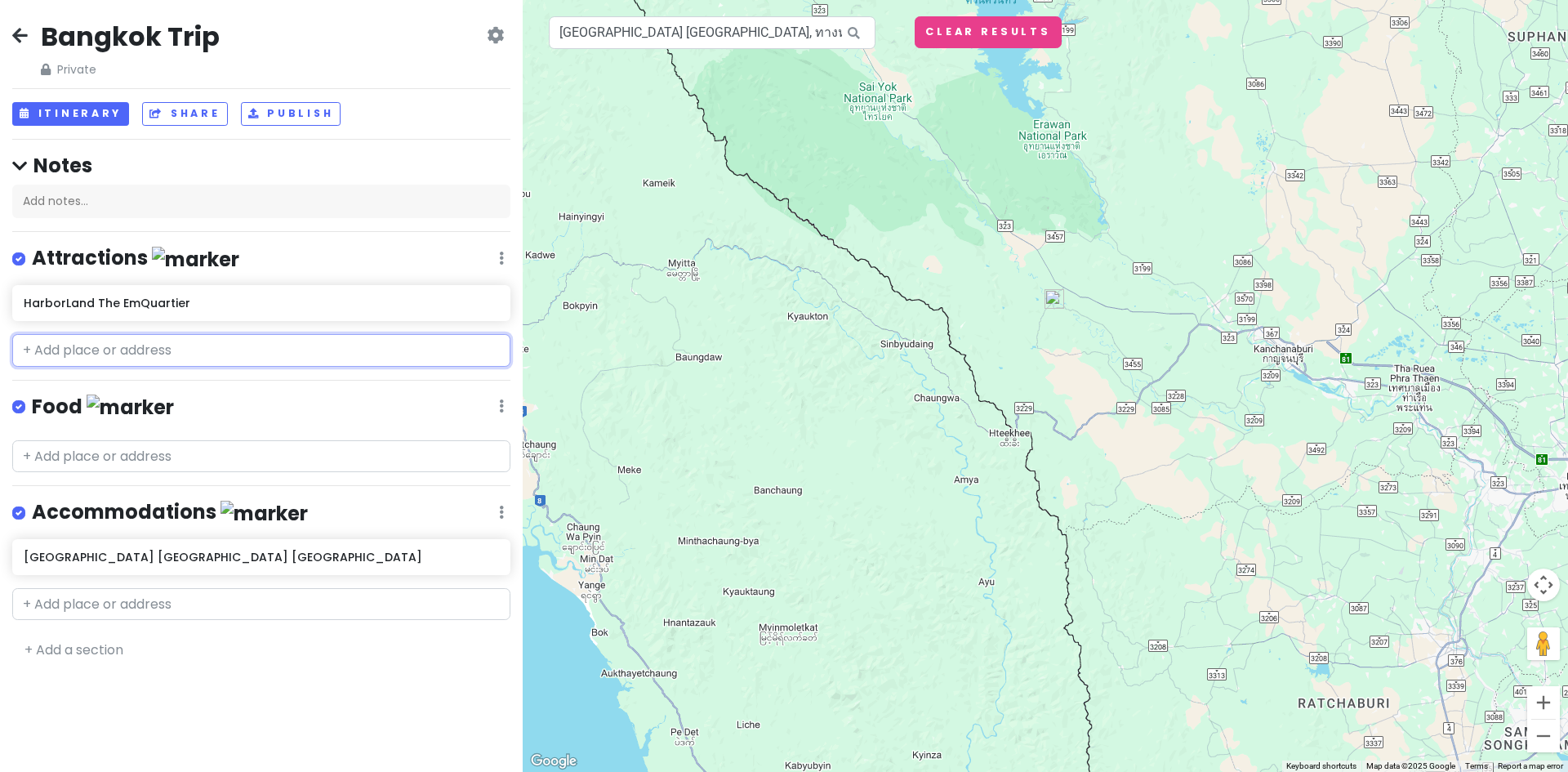
paste input "[GEOGRAPHIC_DATA], Kanchanaburi"
type input "[GEOGRAPHIC_DATA], Kanchanaburi"
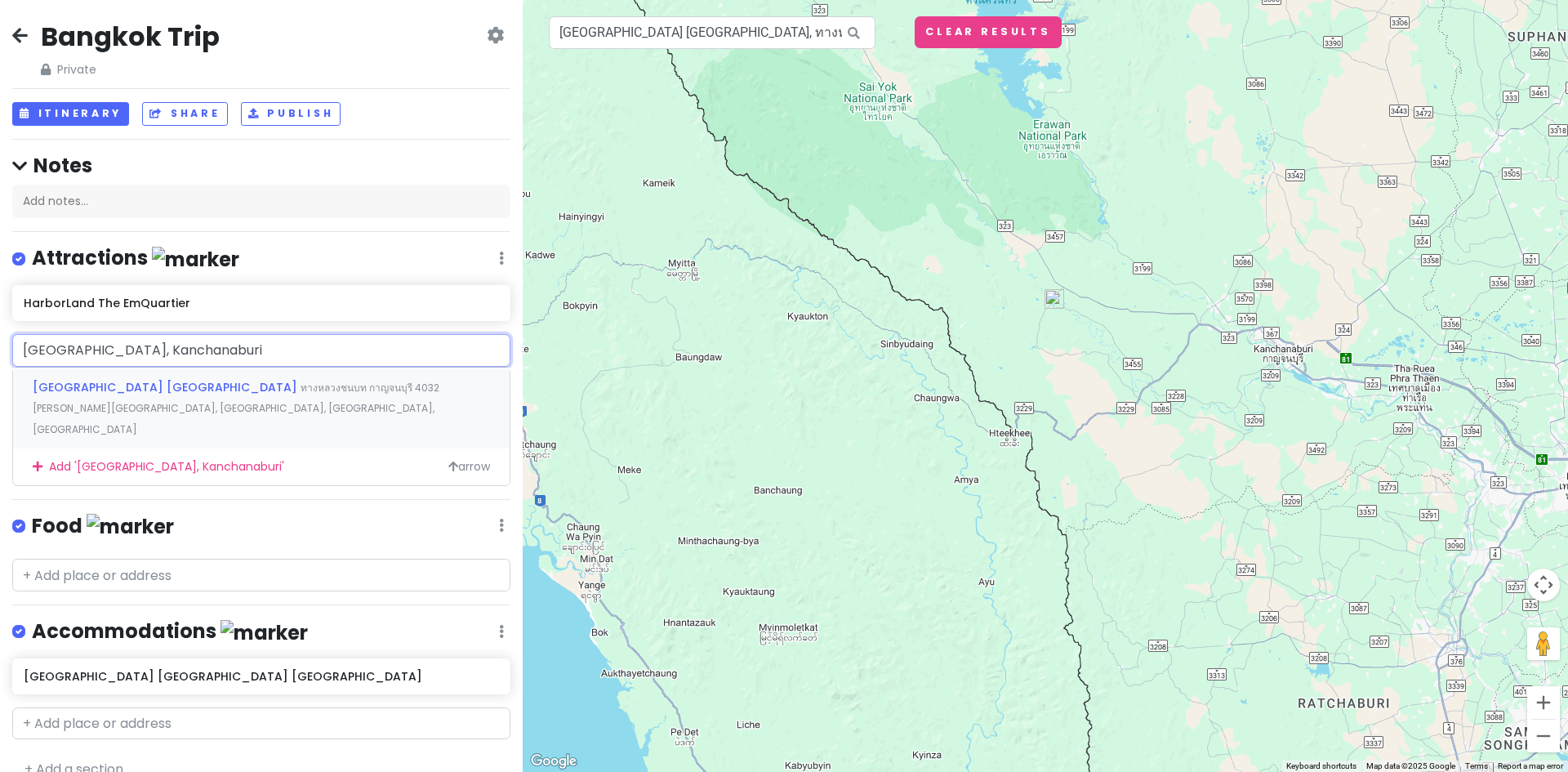
click at [210, 385] on span "ทางหลวงชนบท กาญจนบุรี 4032 [PERSON_NAME][GEOGRAPHIC_DATA], [GEOGRAPHIC_DATA], […" at bounding box center [236, 408] width 407 height 56
